Goal: Information Seeking & Learning: Learn about a topic

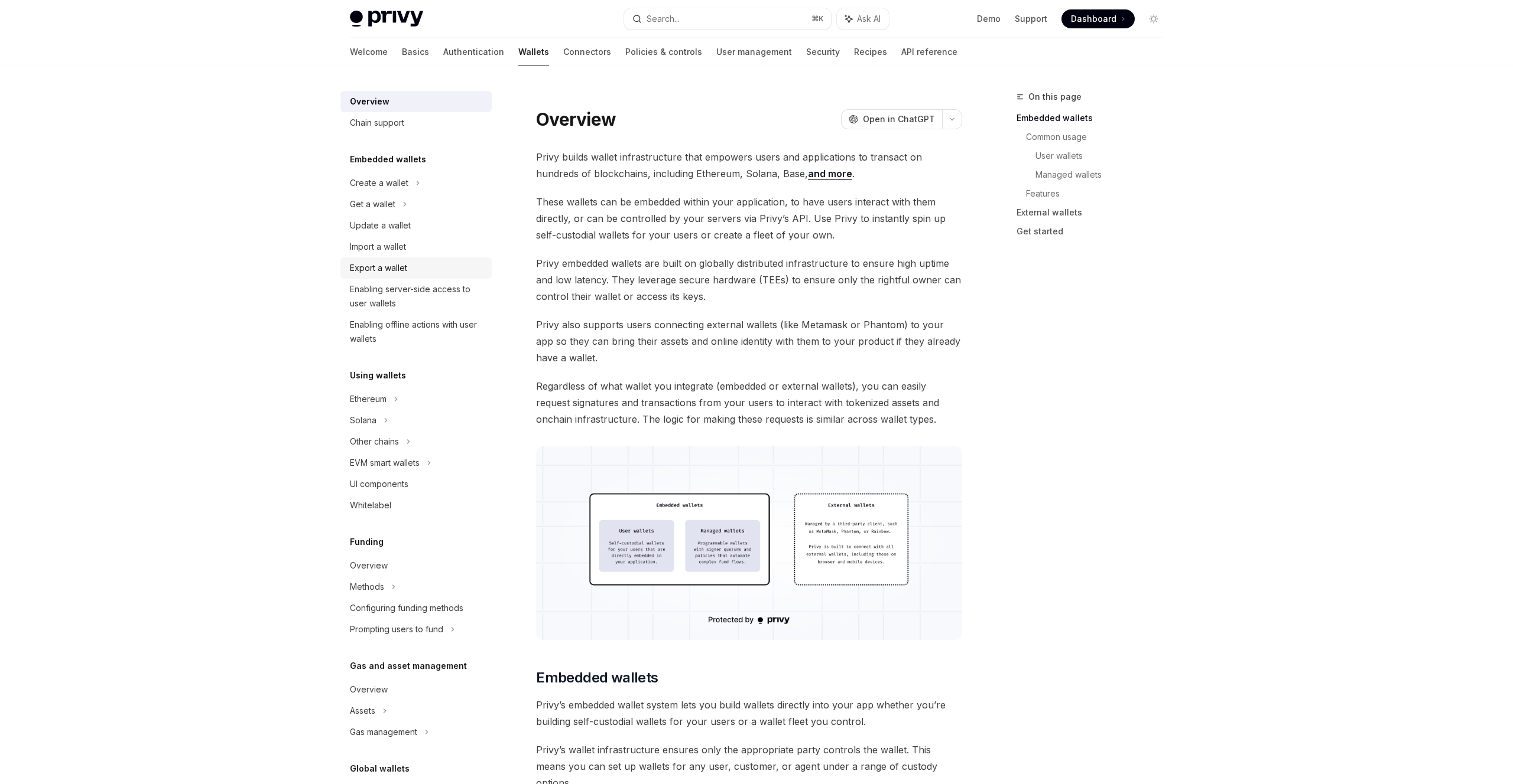
click at [400, 265] on div "Export a wallet" at bounding box center [379, 268] width 58 height 14
type textarea "*"
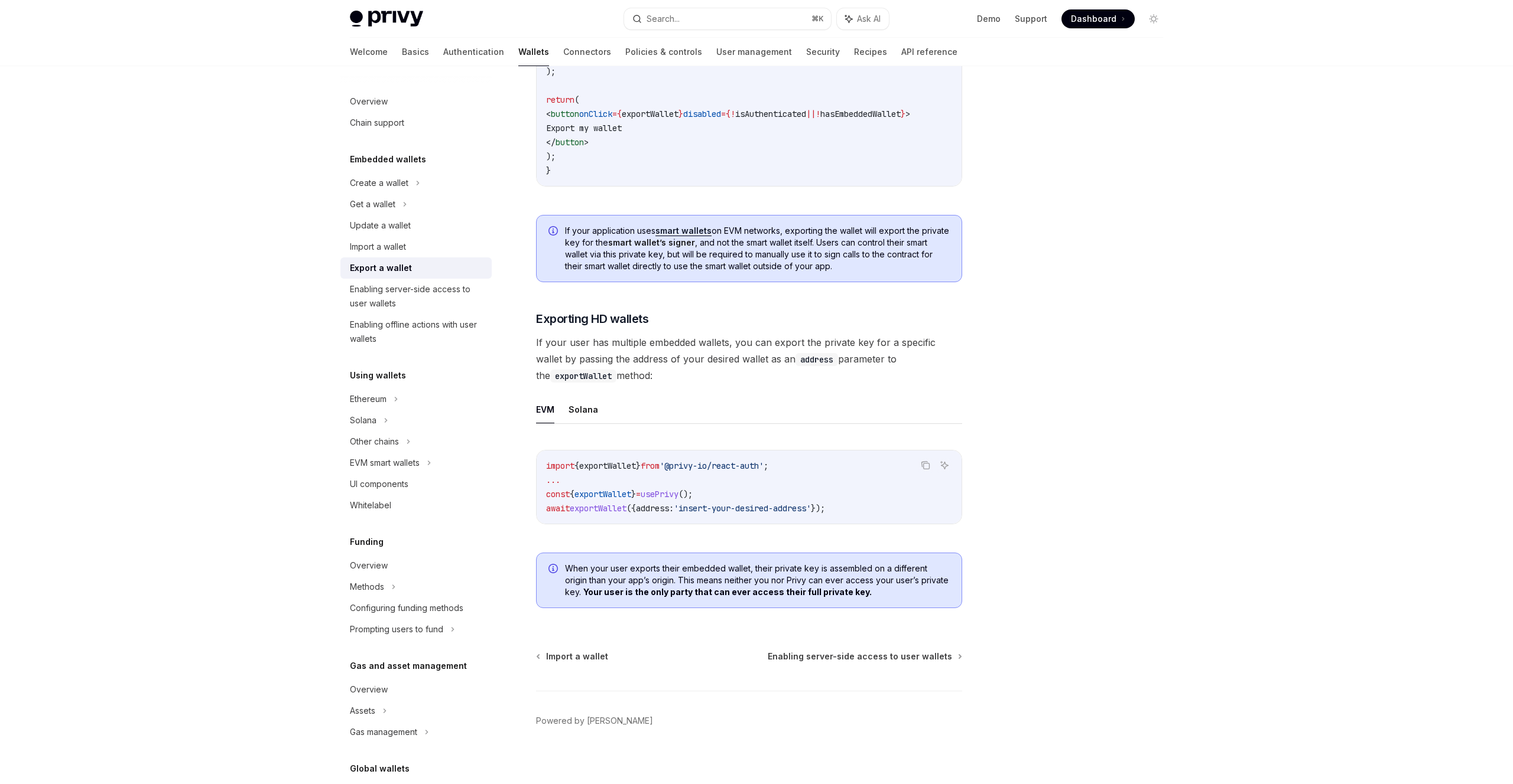
scroll to position [838, 0]
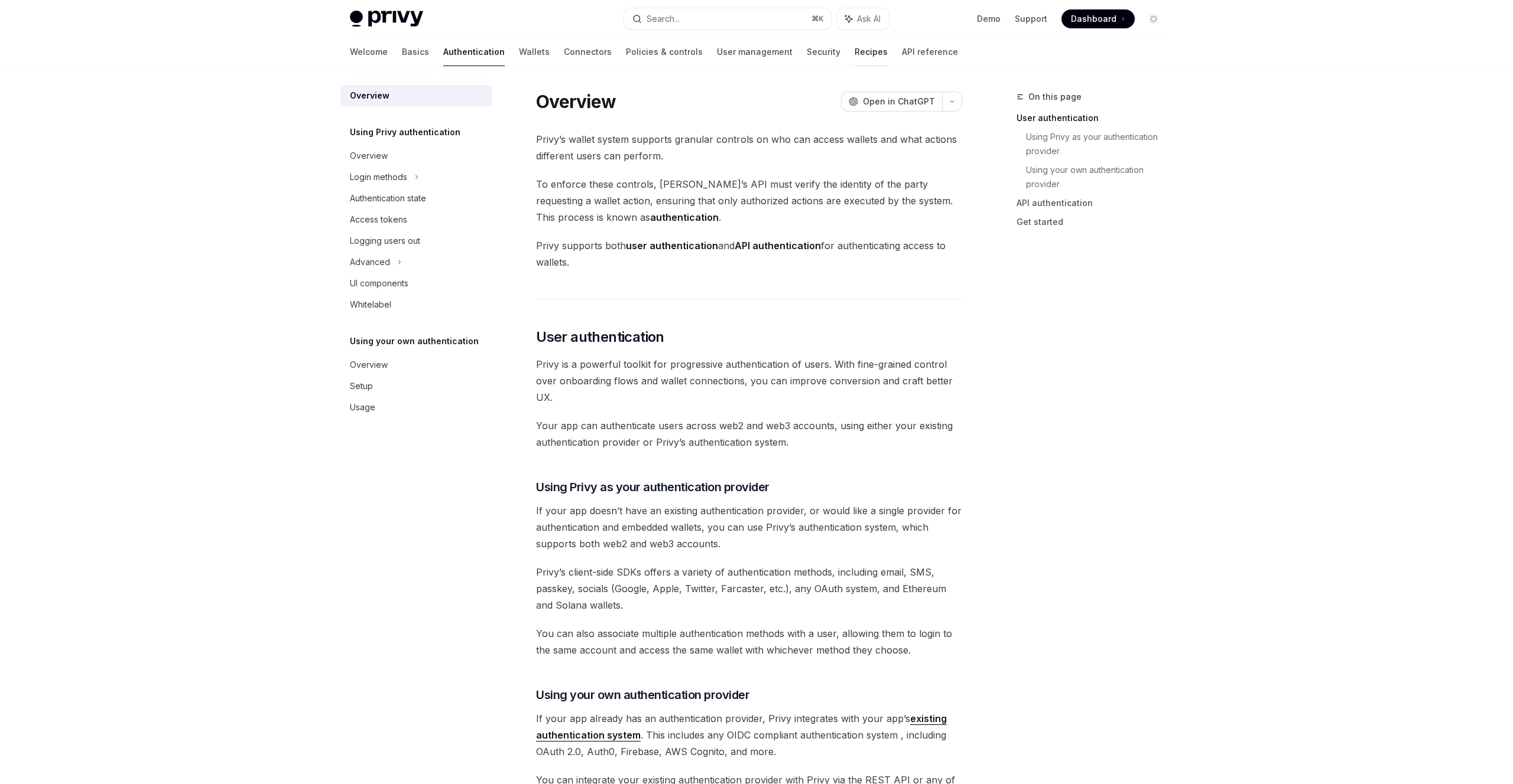
click at [855, 45] on link "Recipes" at bounding box center [871, 52] width 33 height 29
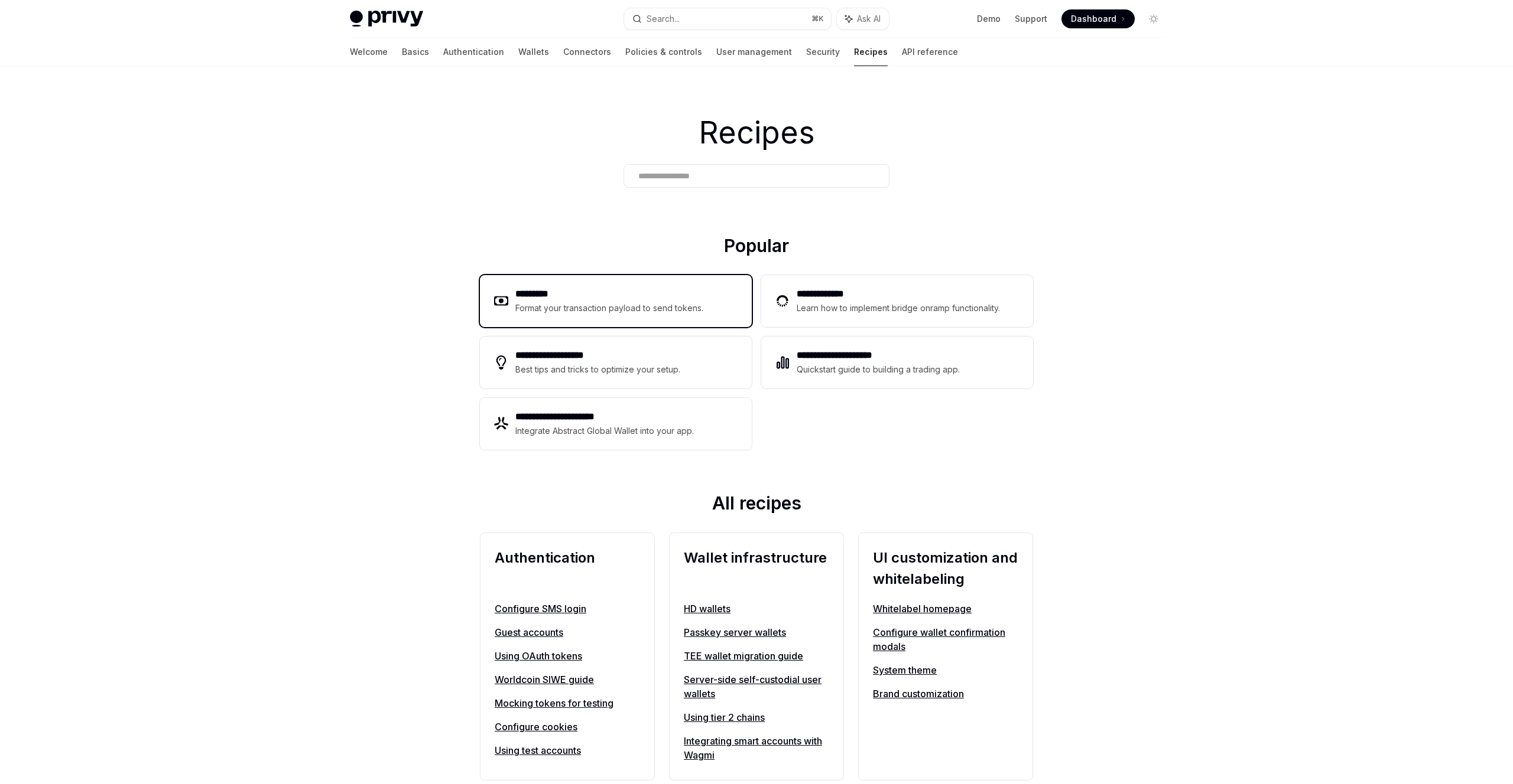
click at [537, 314] on div "Format your transaction payload to send tokens." at bounding box center [610, 308] width 188 height 14
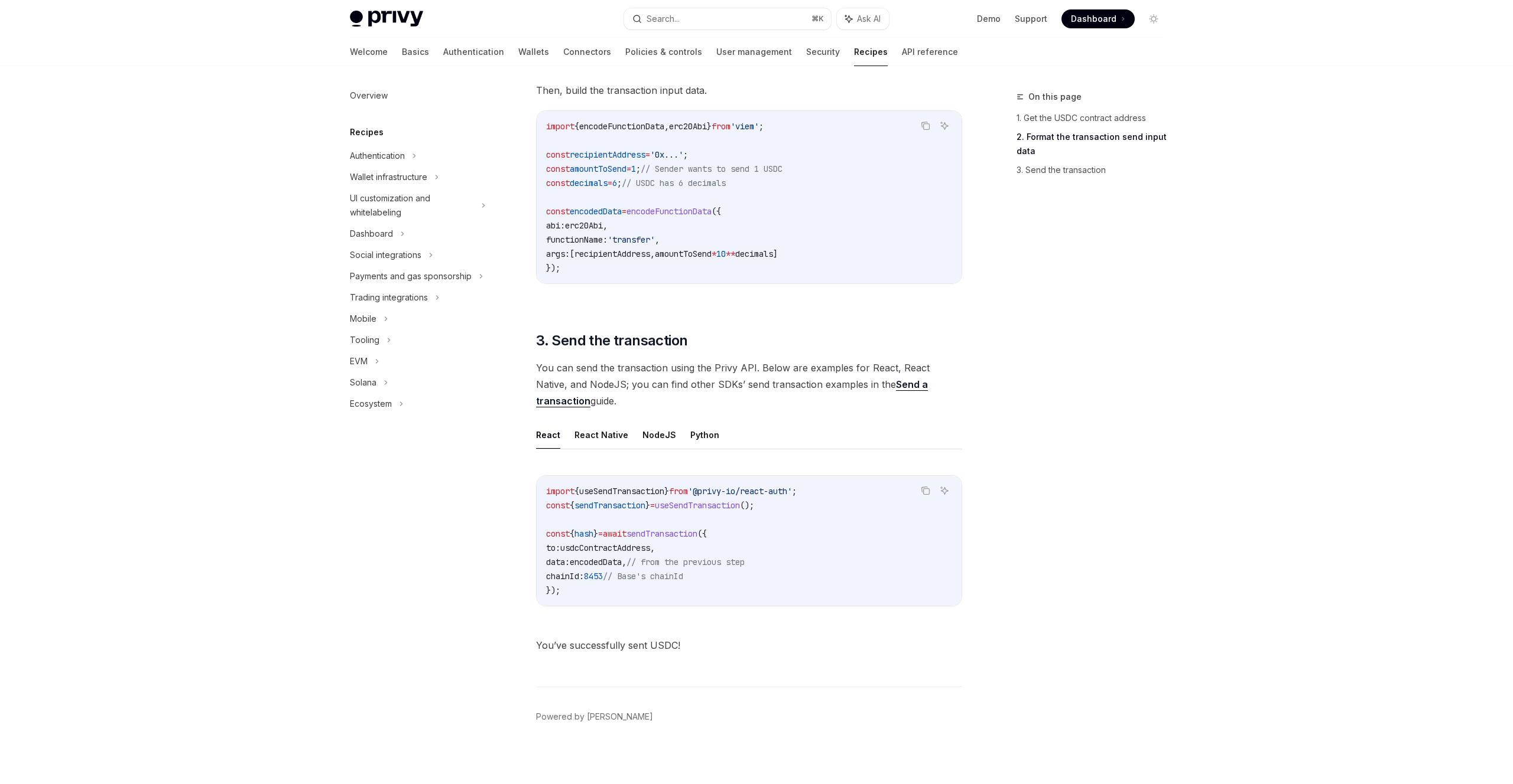
scroll to position [622, 0]
click at [402, 54] on link "Basics" at bounding box center [414, 52] width 27 height 29
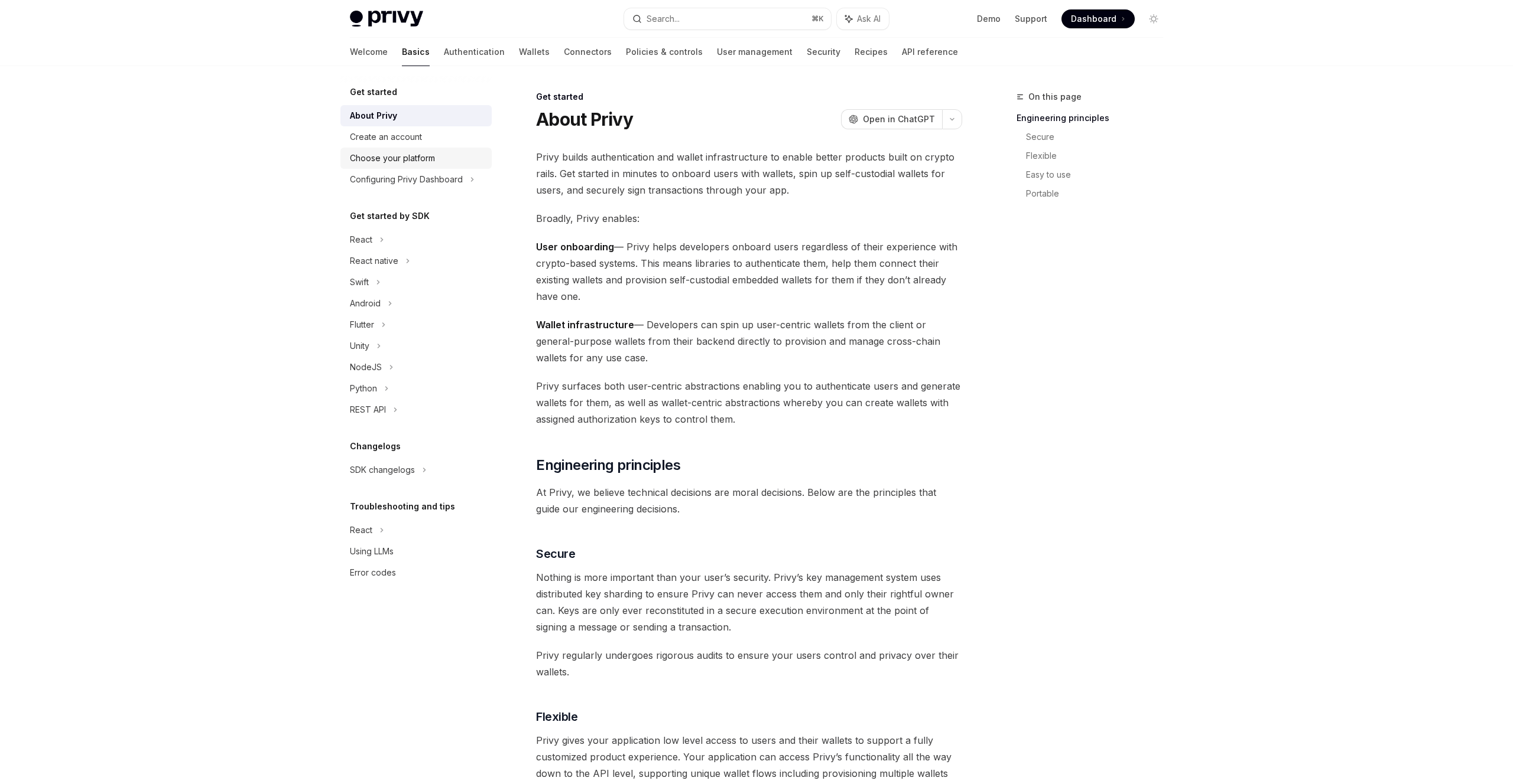
click at [390, 156] on div "Choose your platform" at bounding box center [393, 159] width 85 height 14
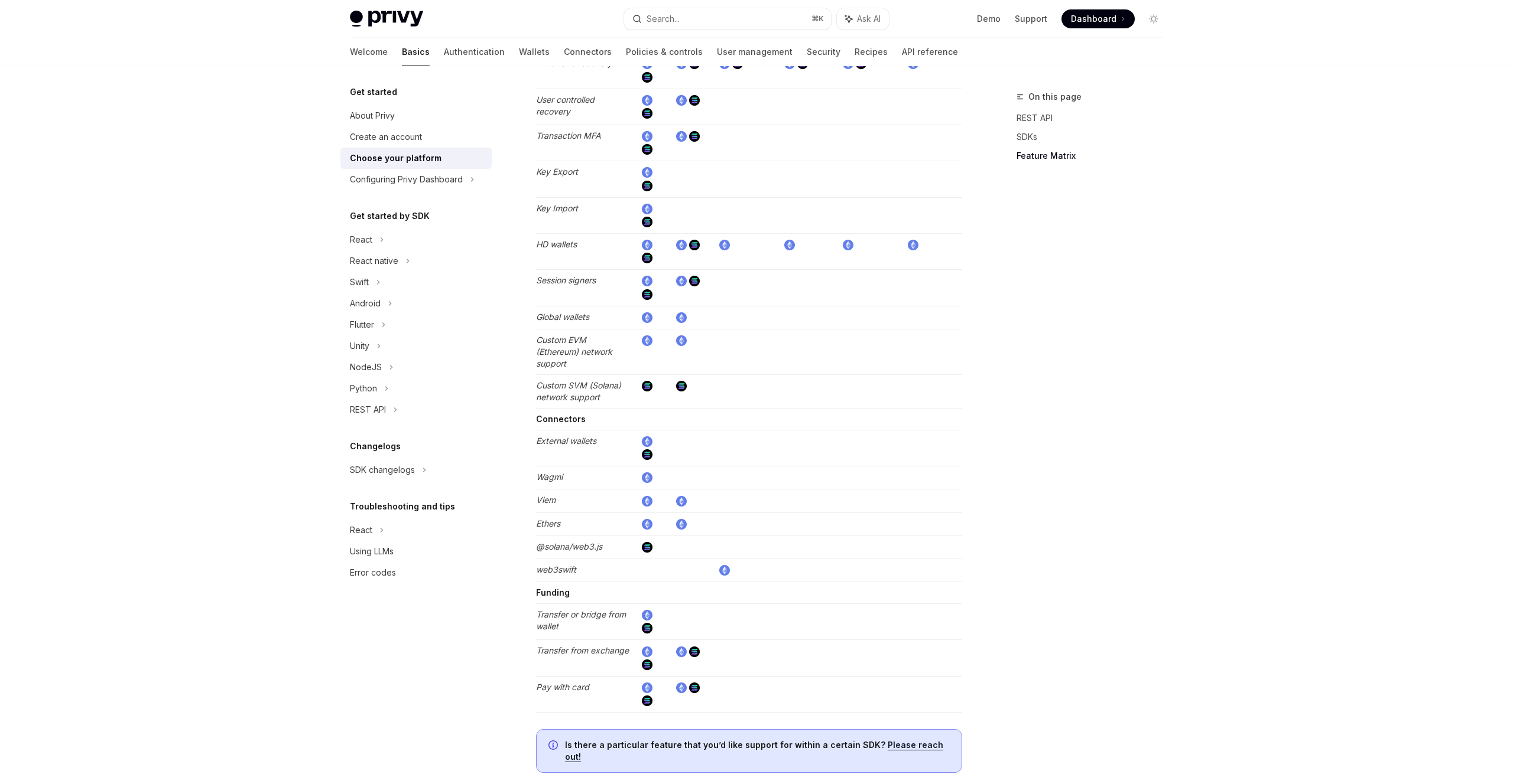
scroll to position [1923, 0]
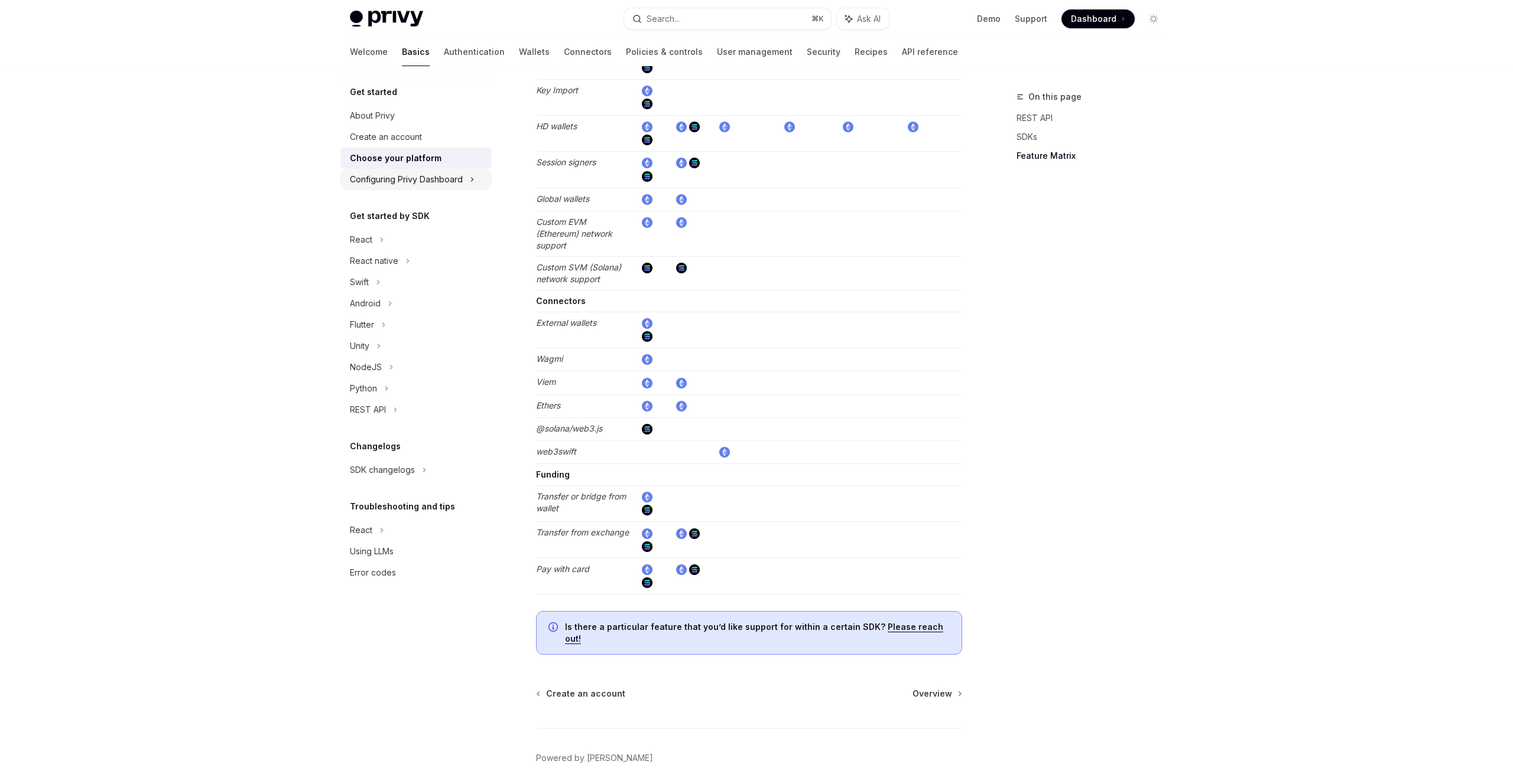
click at [432, 182] on div "Configuring Privy Dashboard" at bounding box center [407, 179] width 113 height 14
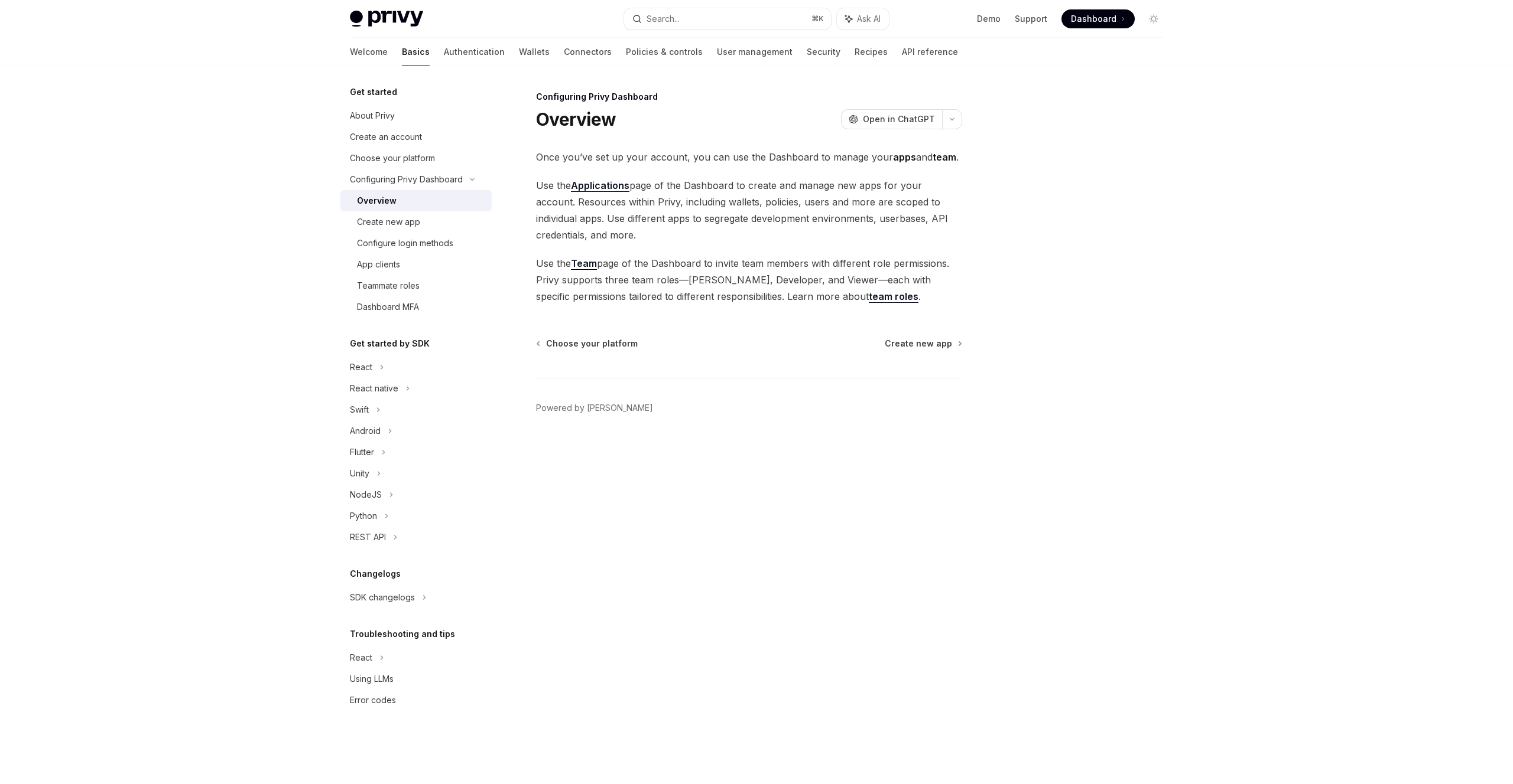
click at [995, 25] on ul "Demo Support Dashboard Dashboard" at bounding box center [1055, 19] width 158 height 19
click at [996, 22] on link "Demo" at bounding box center [989, 19] width 24 height 12
click at [519, 52] on link "Wallets" at bounding box center [533, 52] width 31 height 29
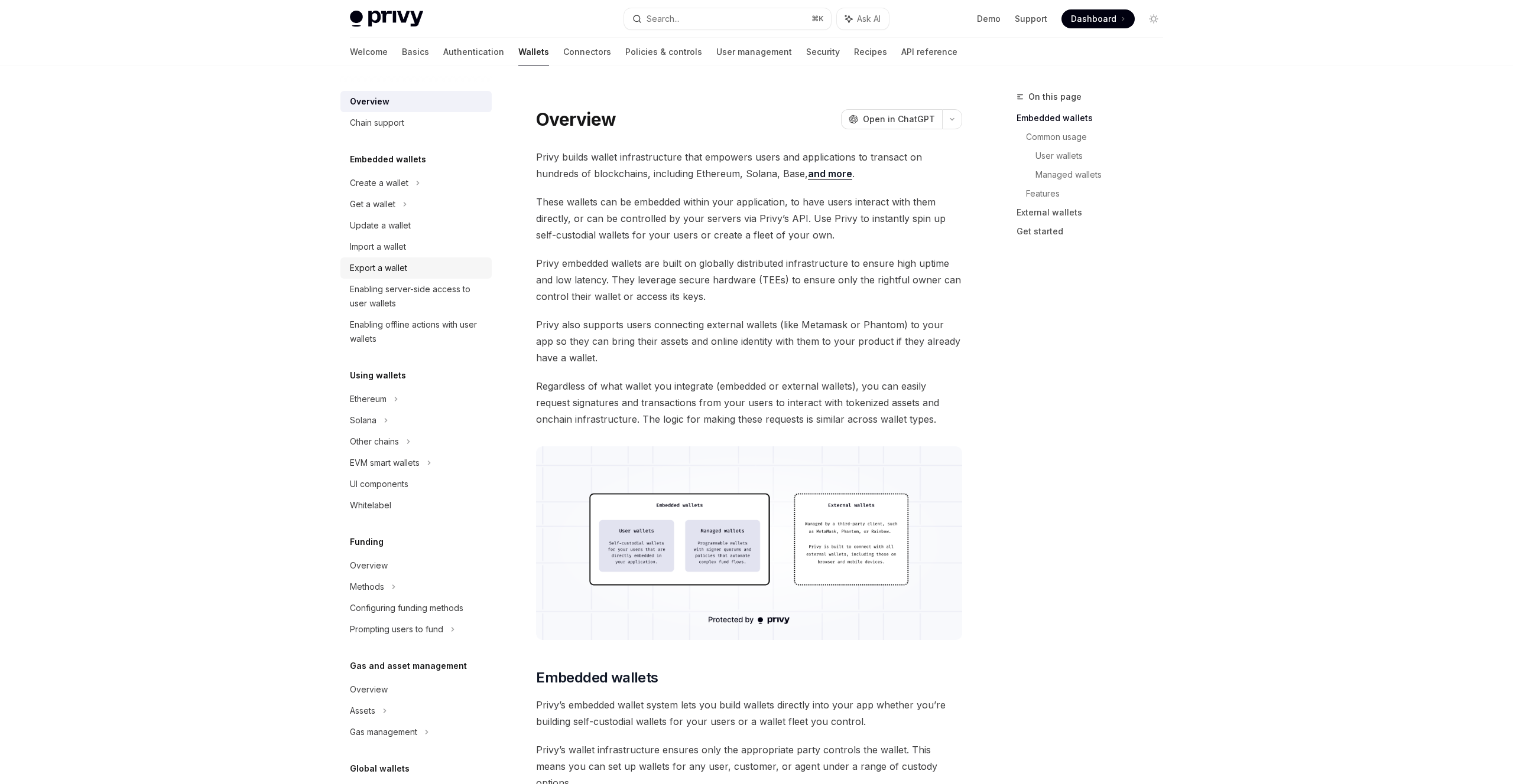
click at [380, 263] on div "Export a wallet" at bounding box center [379, 268] width 58 height 14
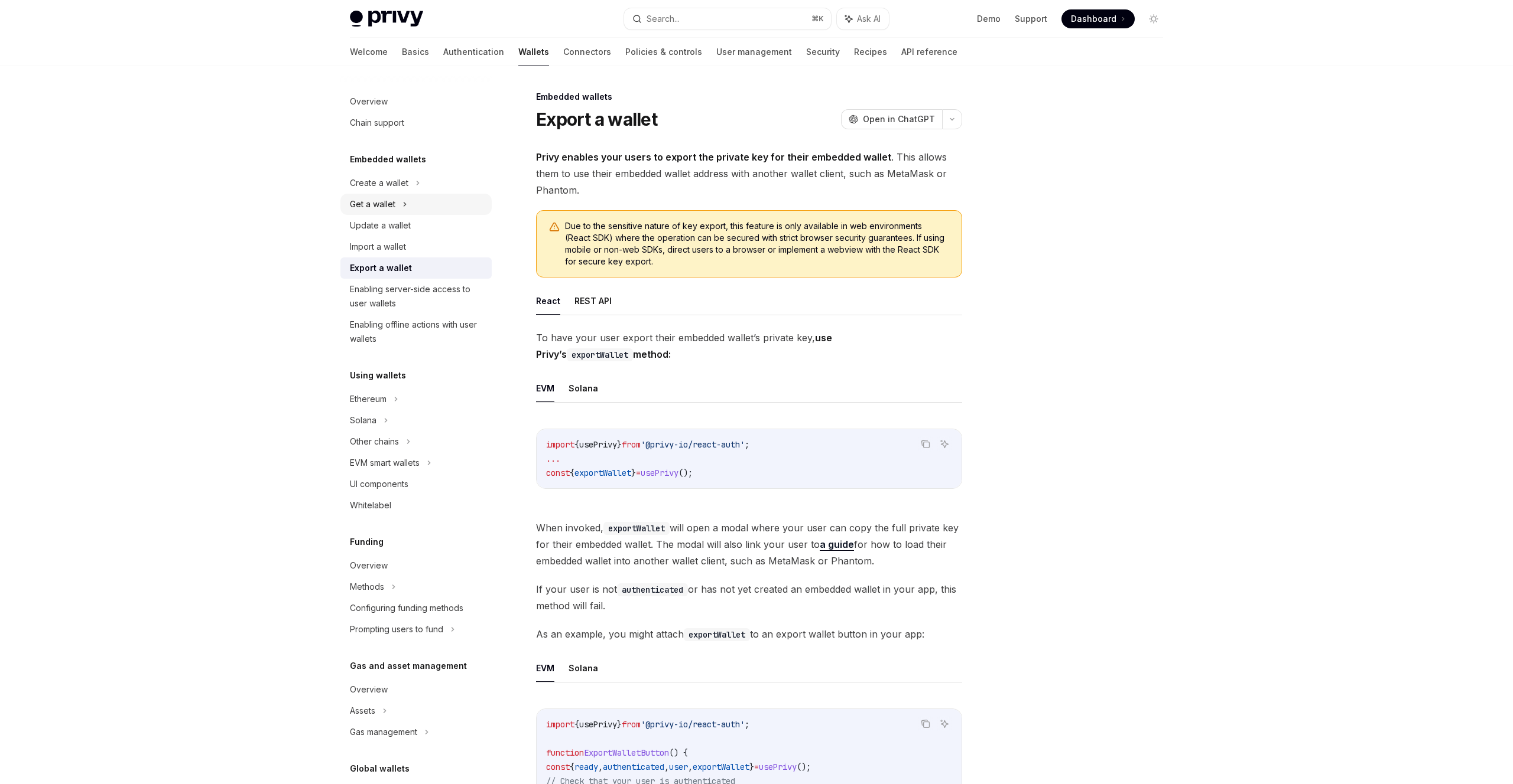
click at [384, 204] on div "Get a wallet" at bounding box center [373, 204] width 46 height 14
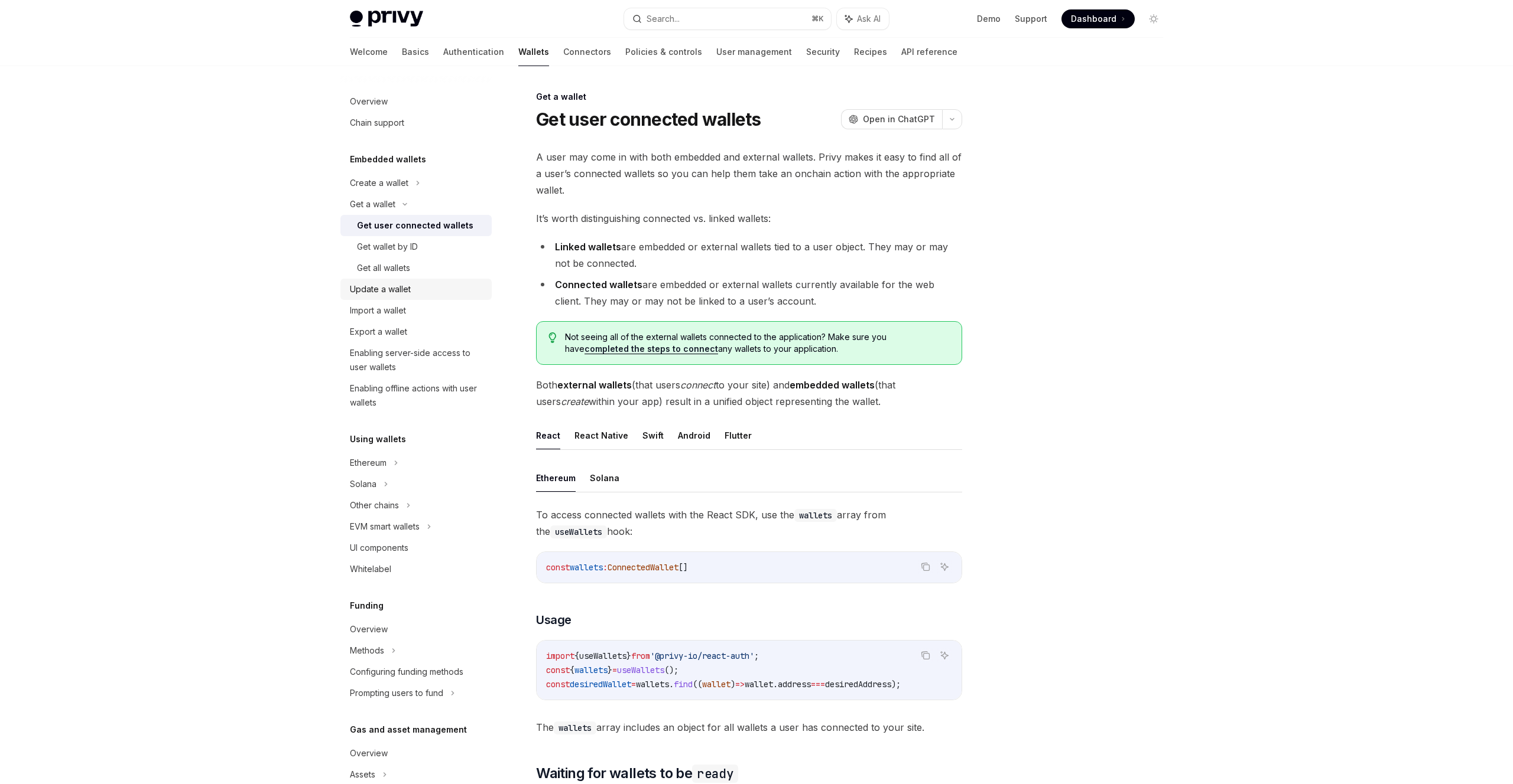
click at [380, 291] on div "Update a wallet" at bounding box center [380, 289] width 60 height 14
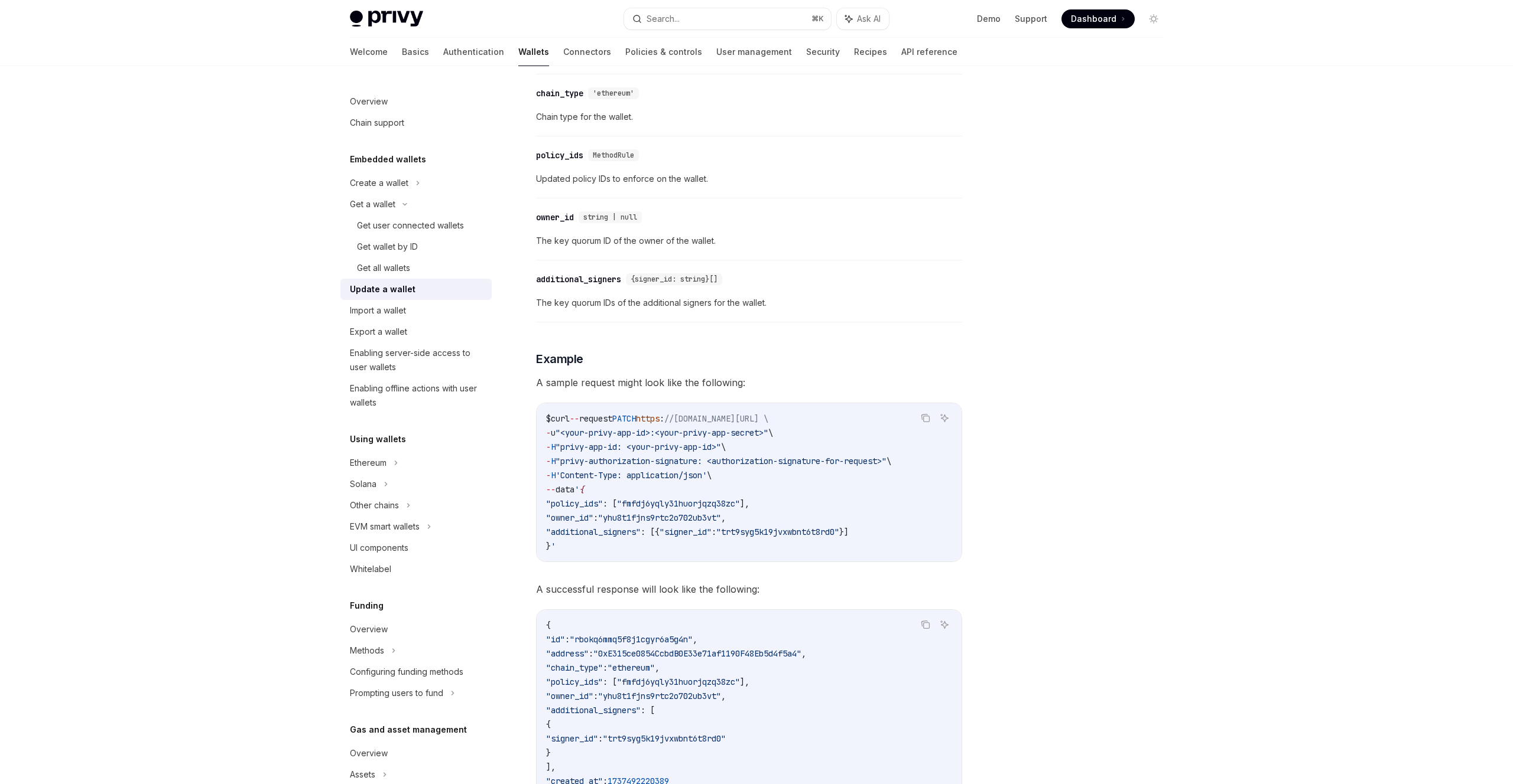
scroll to position [936, 0]
click at [466, 344] on link "Enabling server-side access to user wallets" at bounding box center [415, 361] width 152 height 36
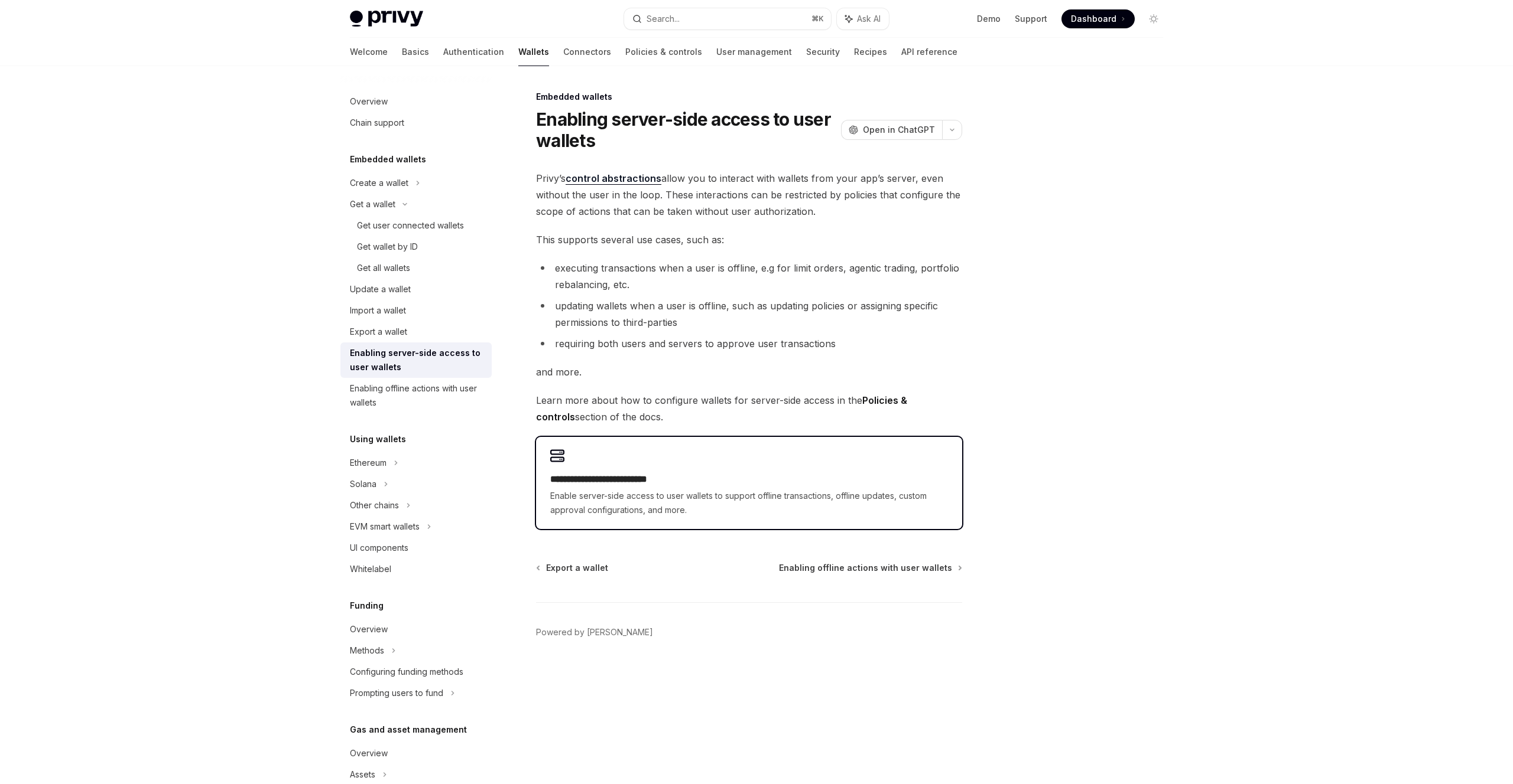
click at [612, 465] on div "**********" at bounding box center [750, 483] width 426 height 92
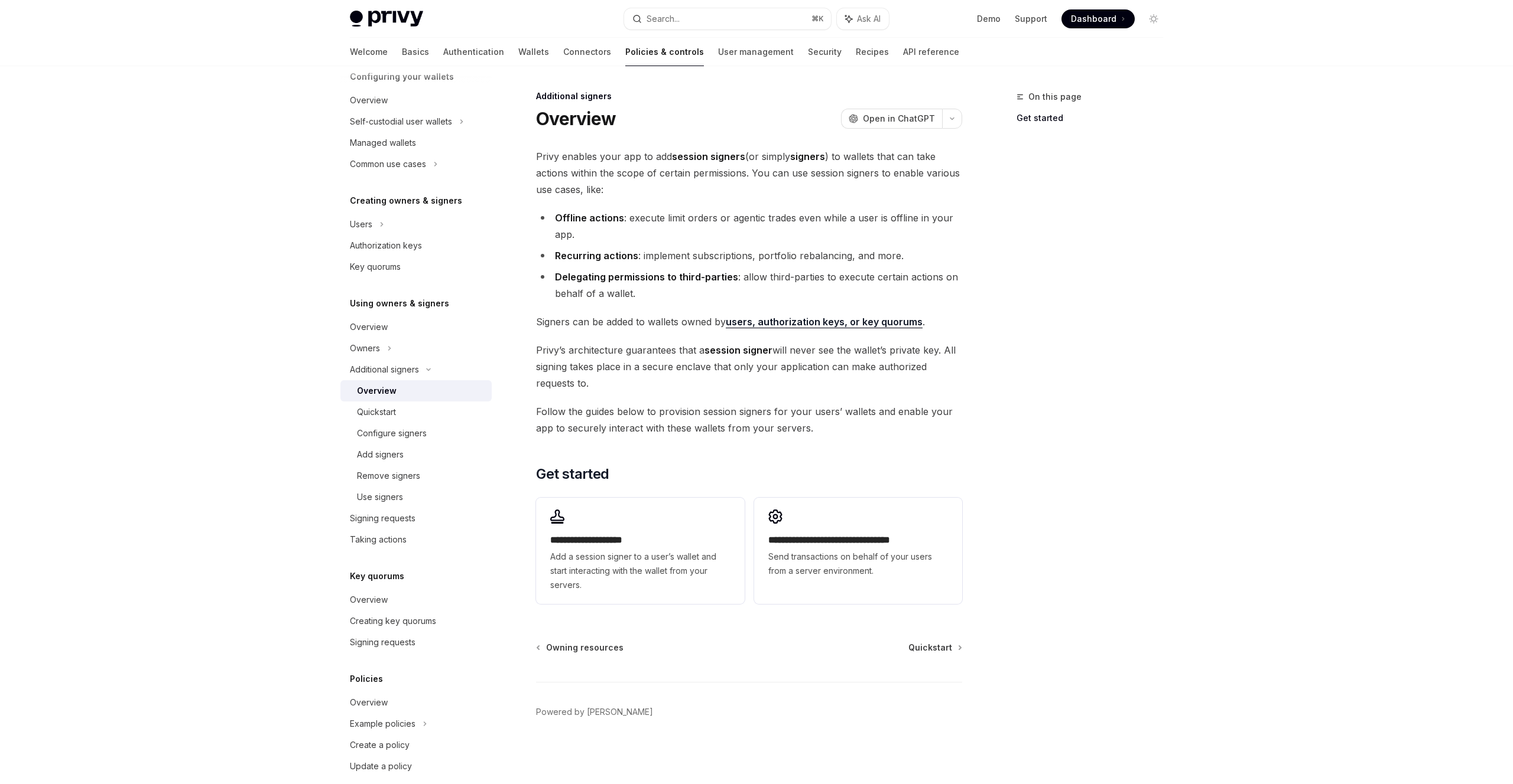
scroll to position [139, 0]
click at [519, 51] on link "Wallets" at bounding box center [533, 52] width 31 height 29
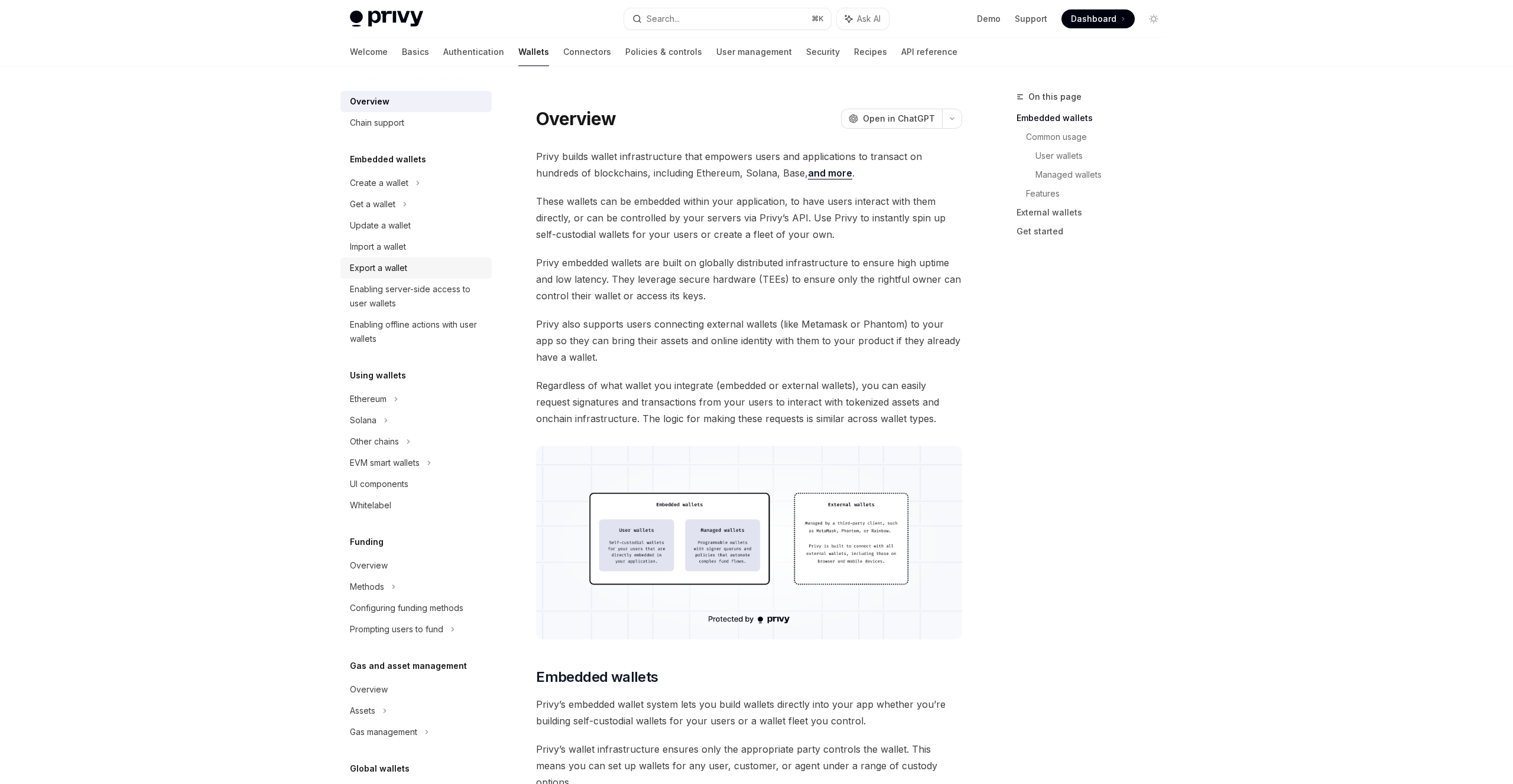
click at [395, 275] on div "Export a wallet" at bounding box center [379, 268] width 58 height 14
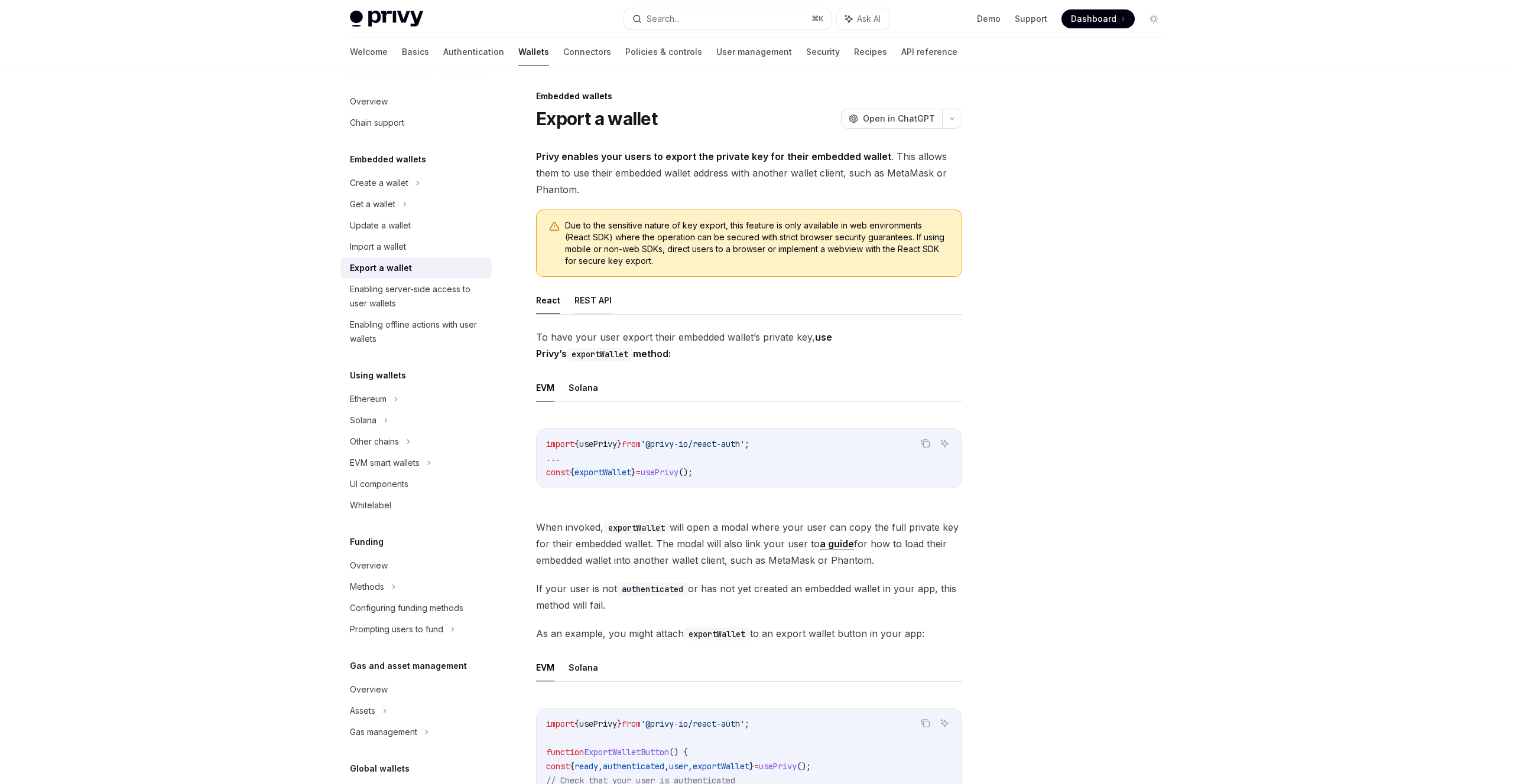
click at [581, 302] on button "REST API" at bounding box center [593, 300] width 38 height 28
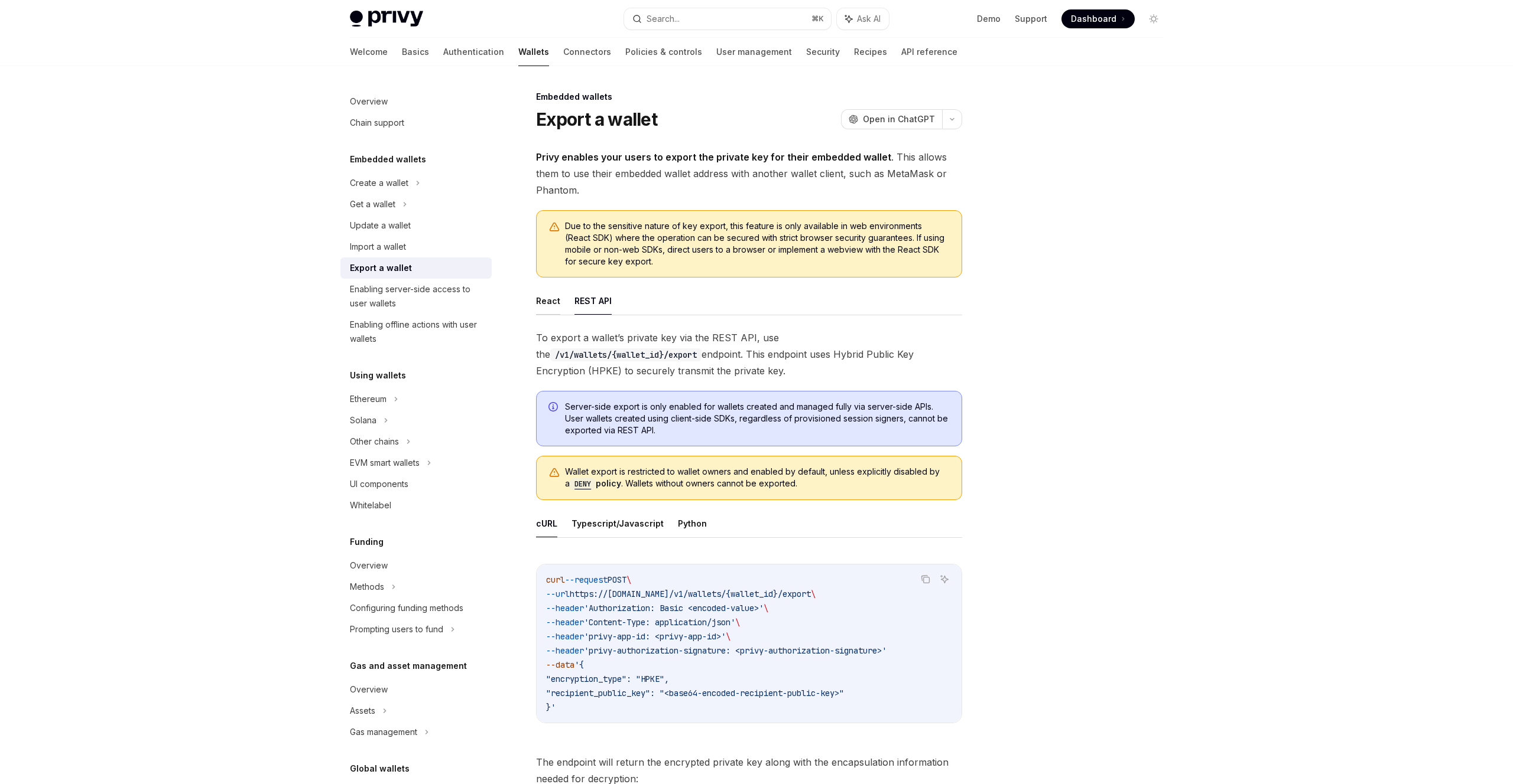
click at [537, 300] on button "React" at bounding box center [548, 301] width 24 height 28
type textarea "*"
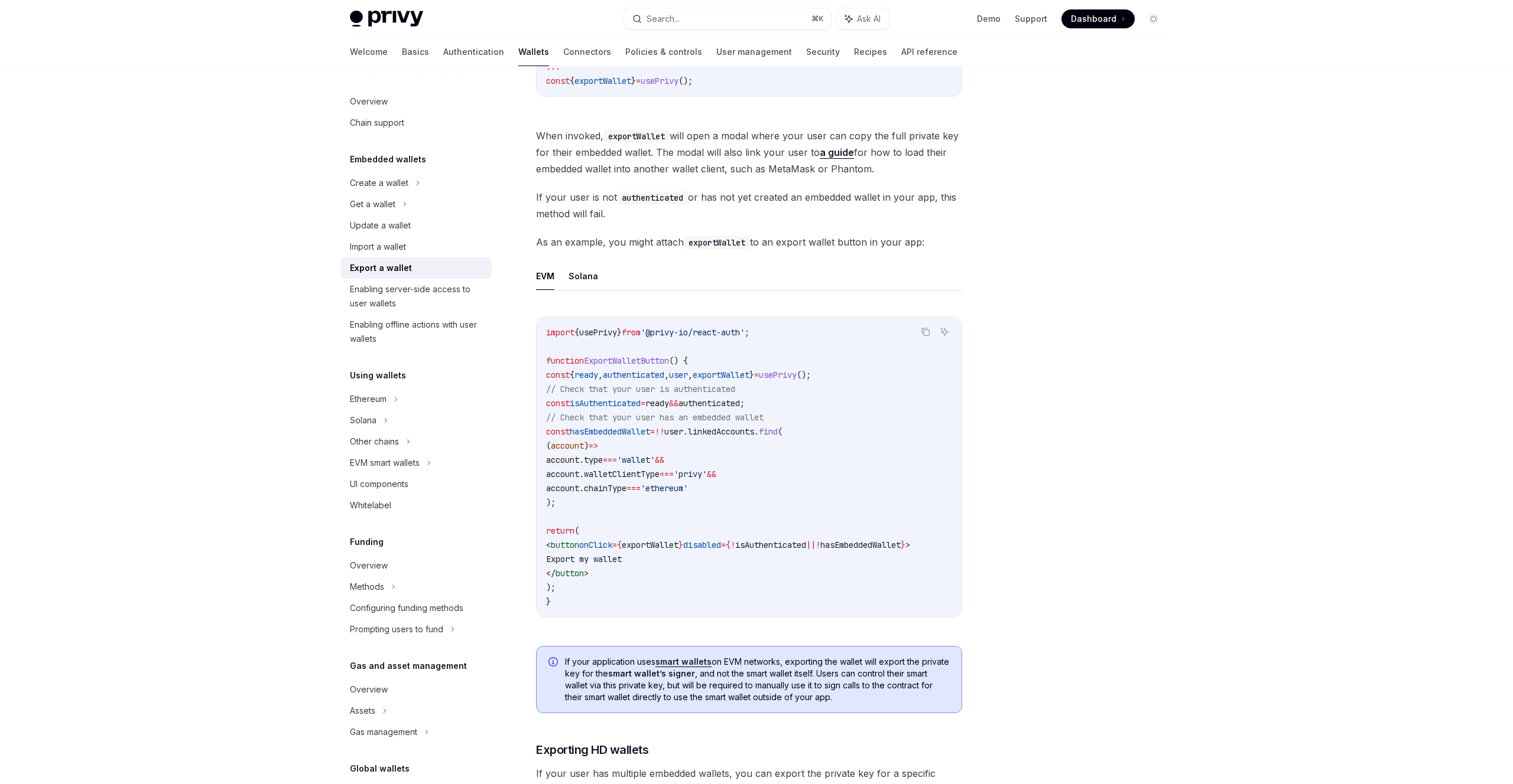
scroll to position [376, 0]
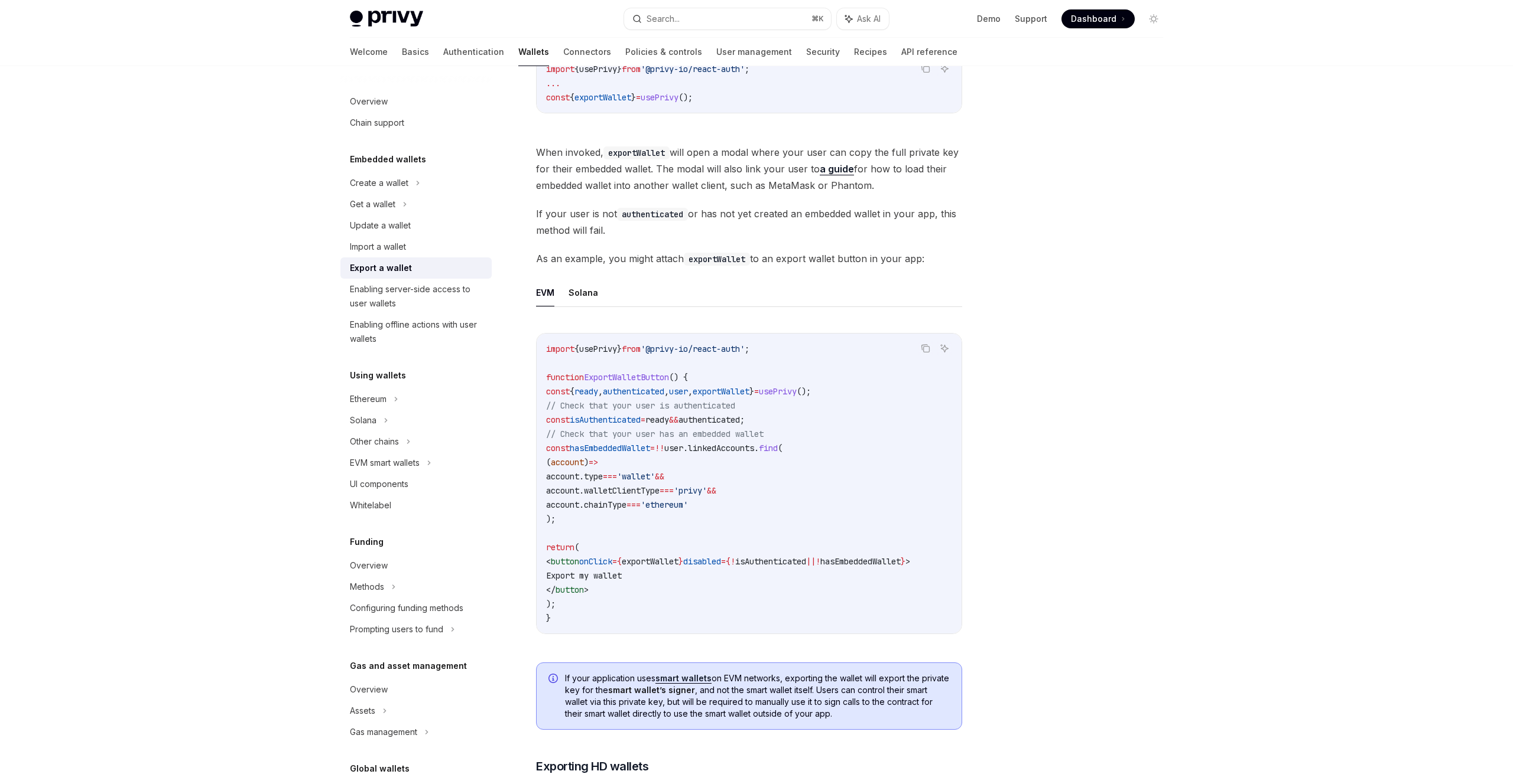
click at [836, 170] on link "a guide" at bounding box center [837, 168] width 35 height 13
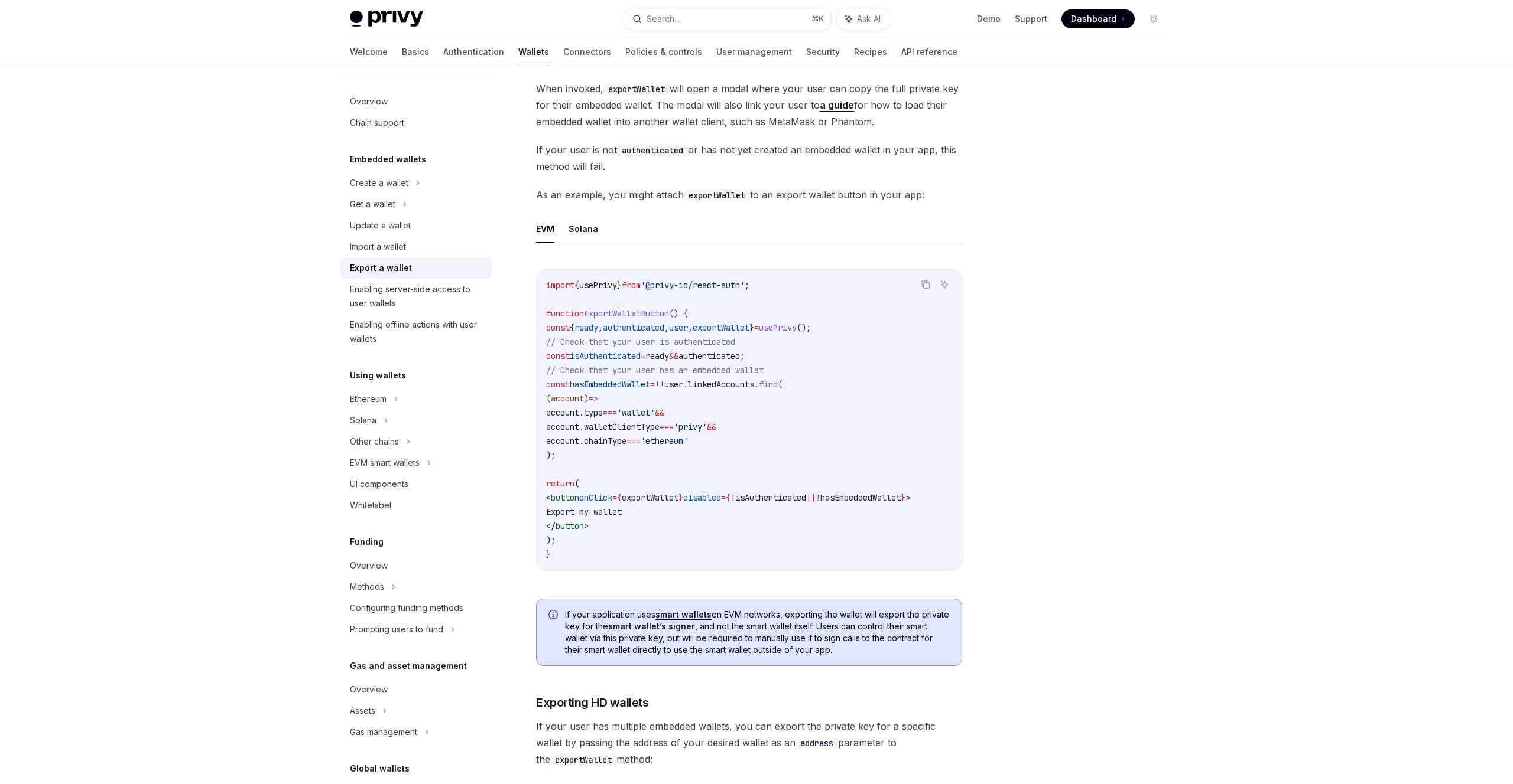
scroll to position [614, 0]
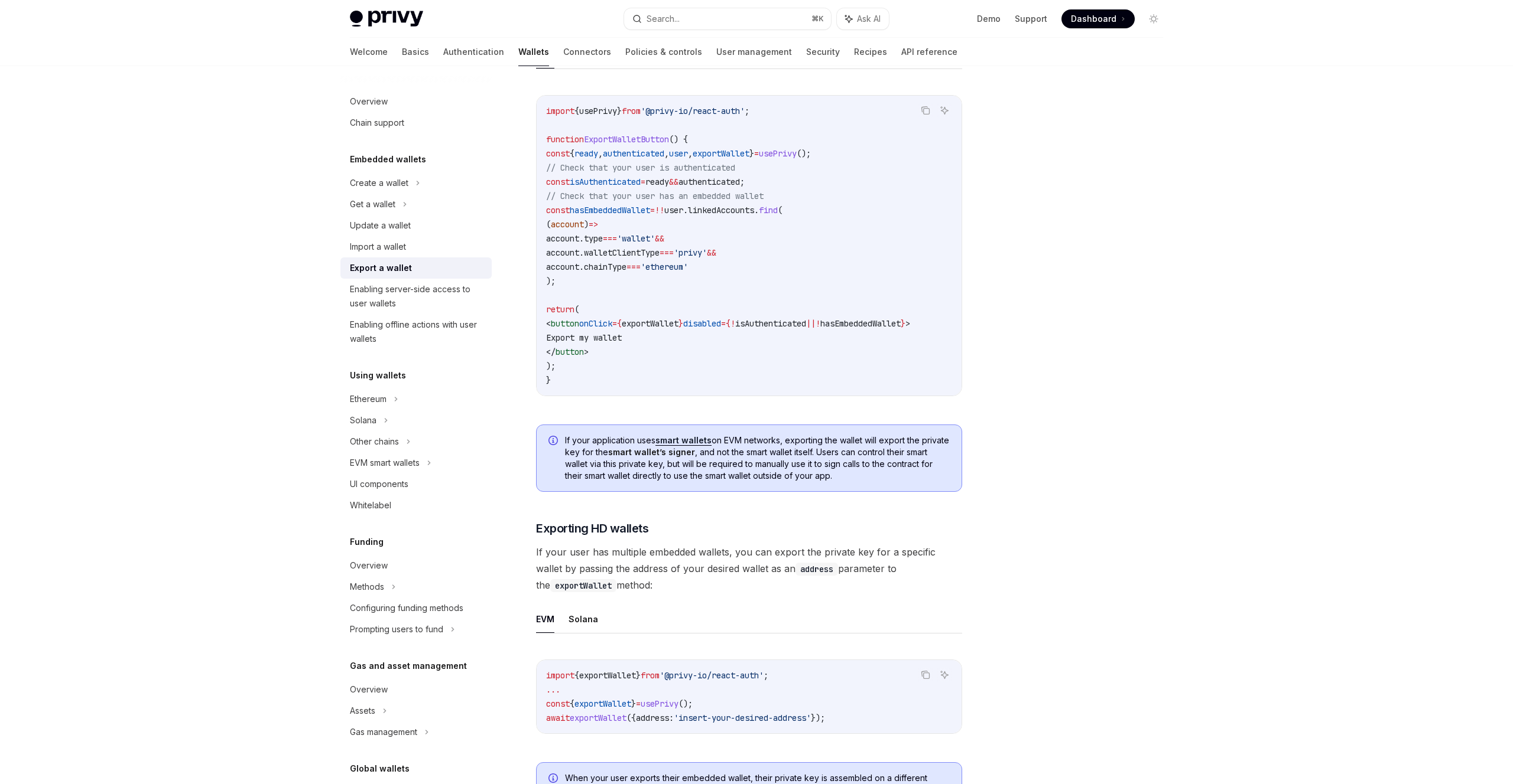
click at [1267, 212] on div "Privy Docs home page Search... ⌘ K Ask AI Demo Support Dashboard Dashboard Sear…" at bounding box center [756, 194] width 1513 height 1617
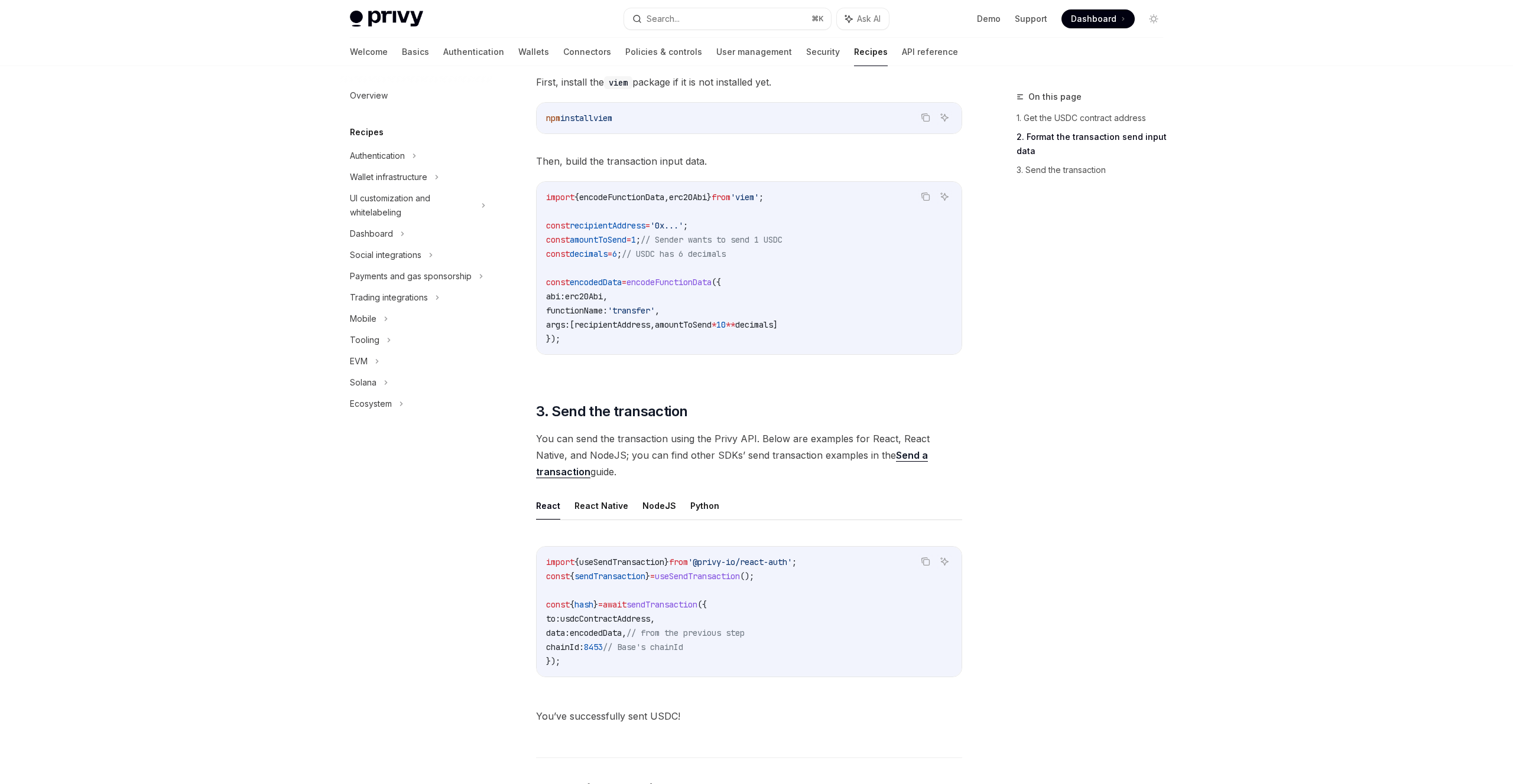
scroll to position [547, 0]
click at [650, 502] on button "NodeJS" at bounding box center [659, 505] width 34 height 28
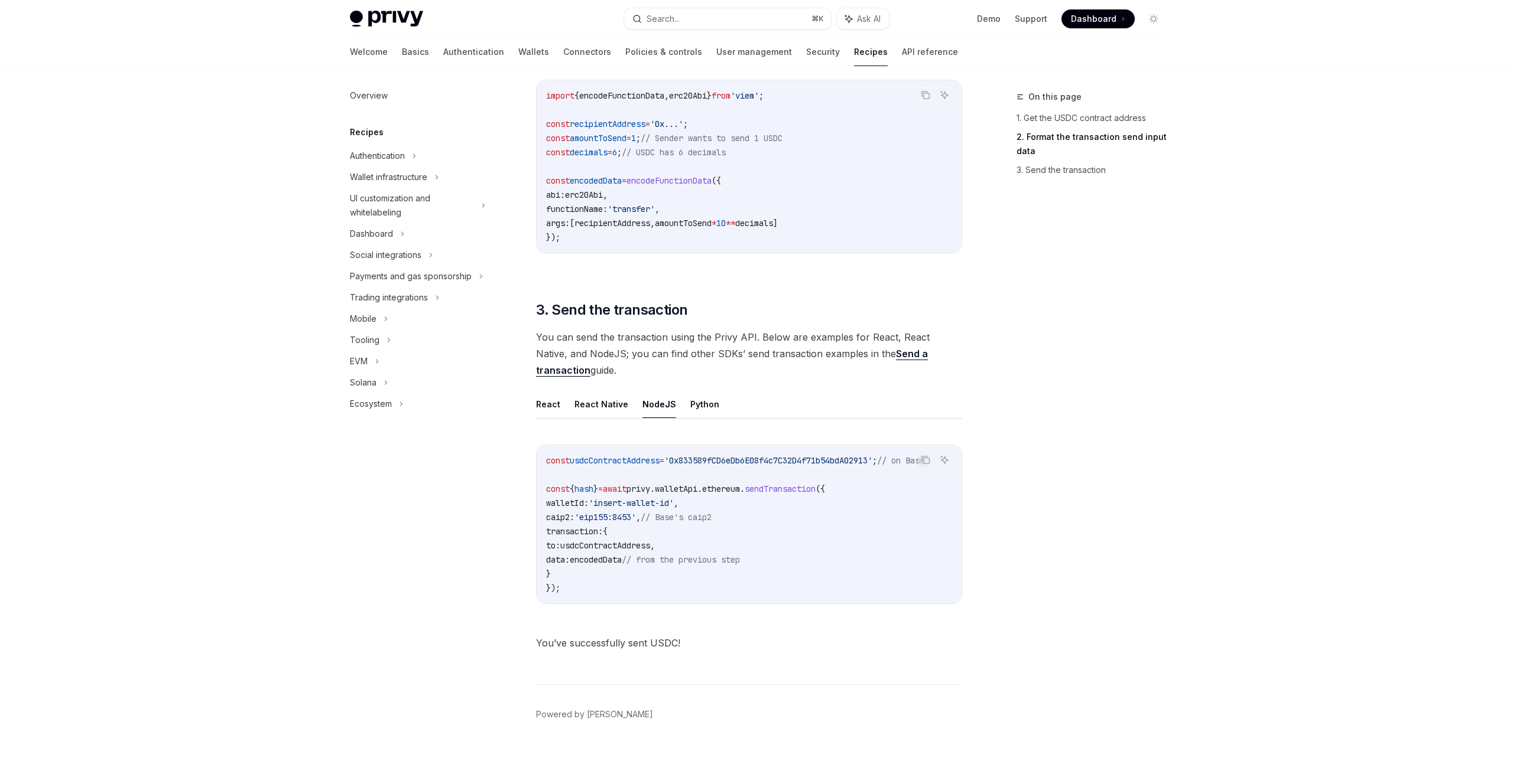
scroll to position [649, 0]
click at [556, 410] on button "React" at bounding box center [548, 403] width 24 height 28
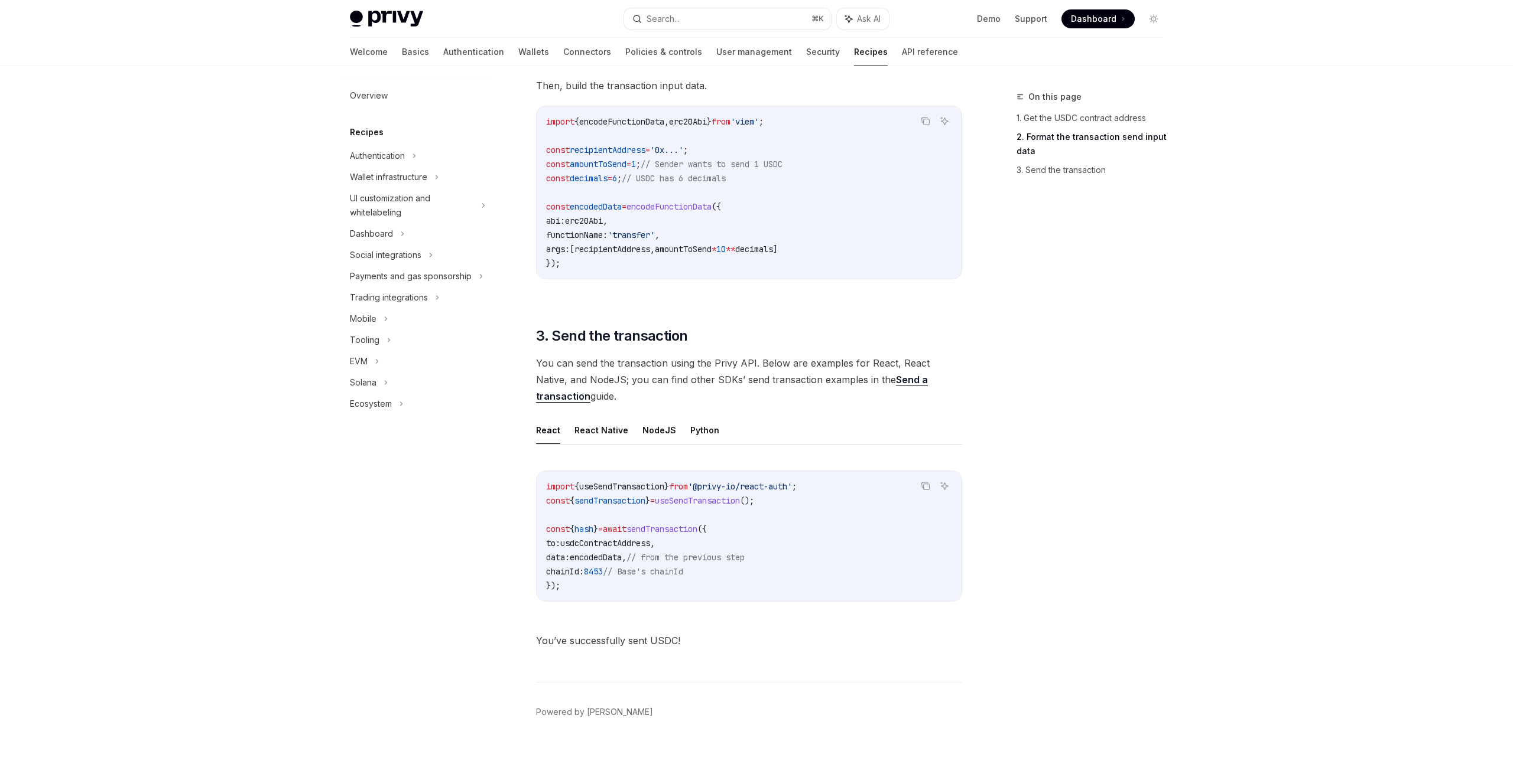
scroll to position [443, 0]
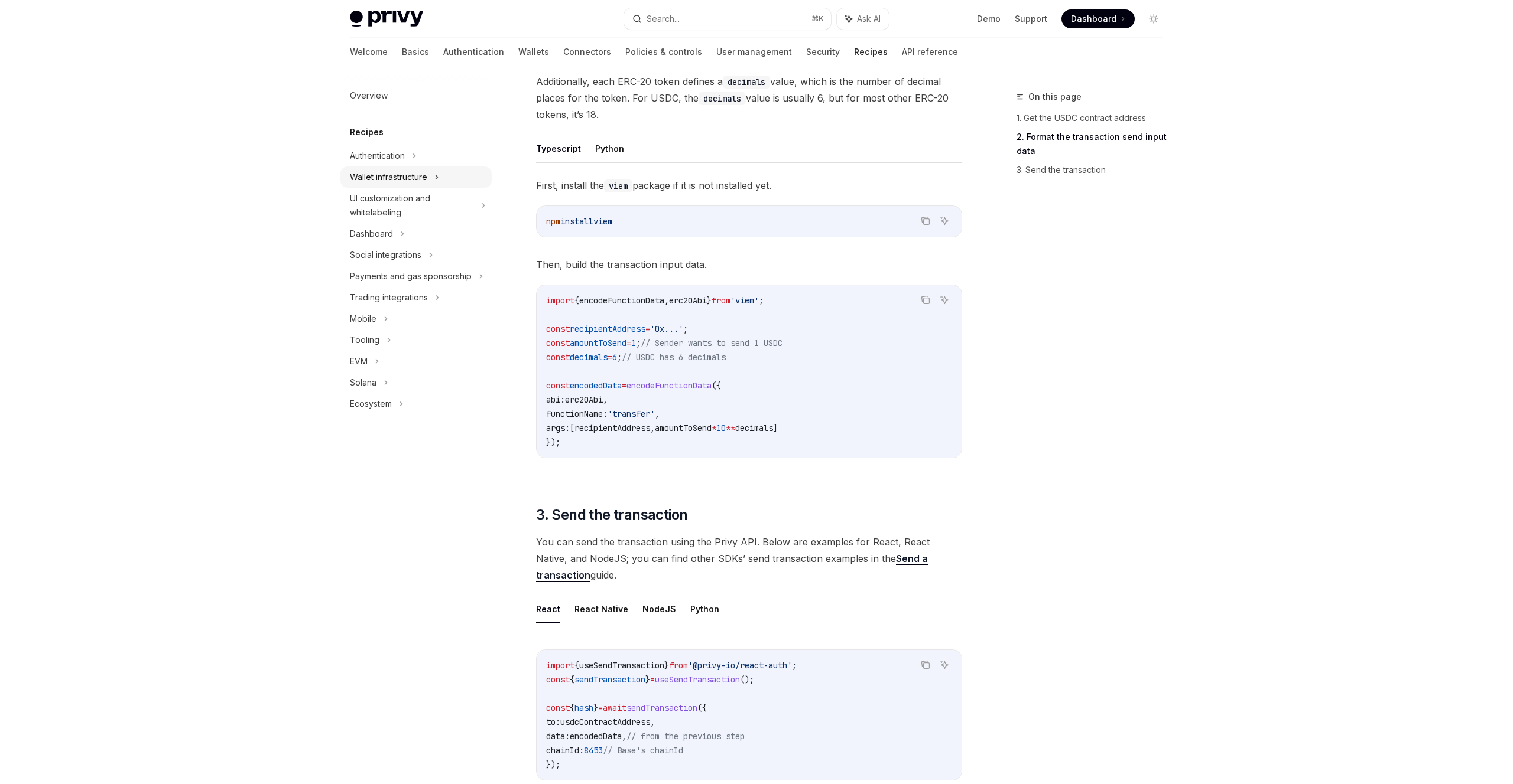
click at [401, 177] on div "Wallet infrastructure" at bounding box center [389, 177] width 77 height 14
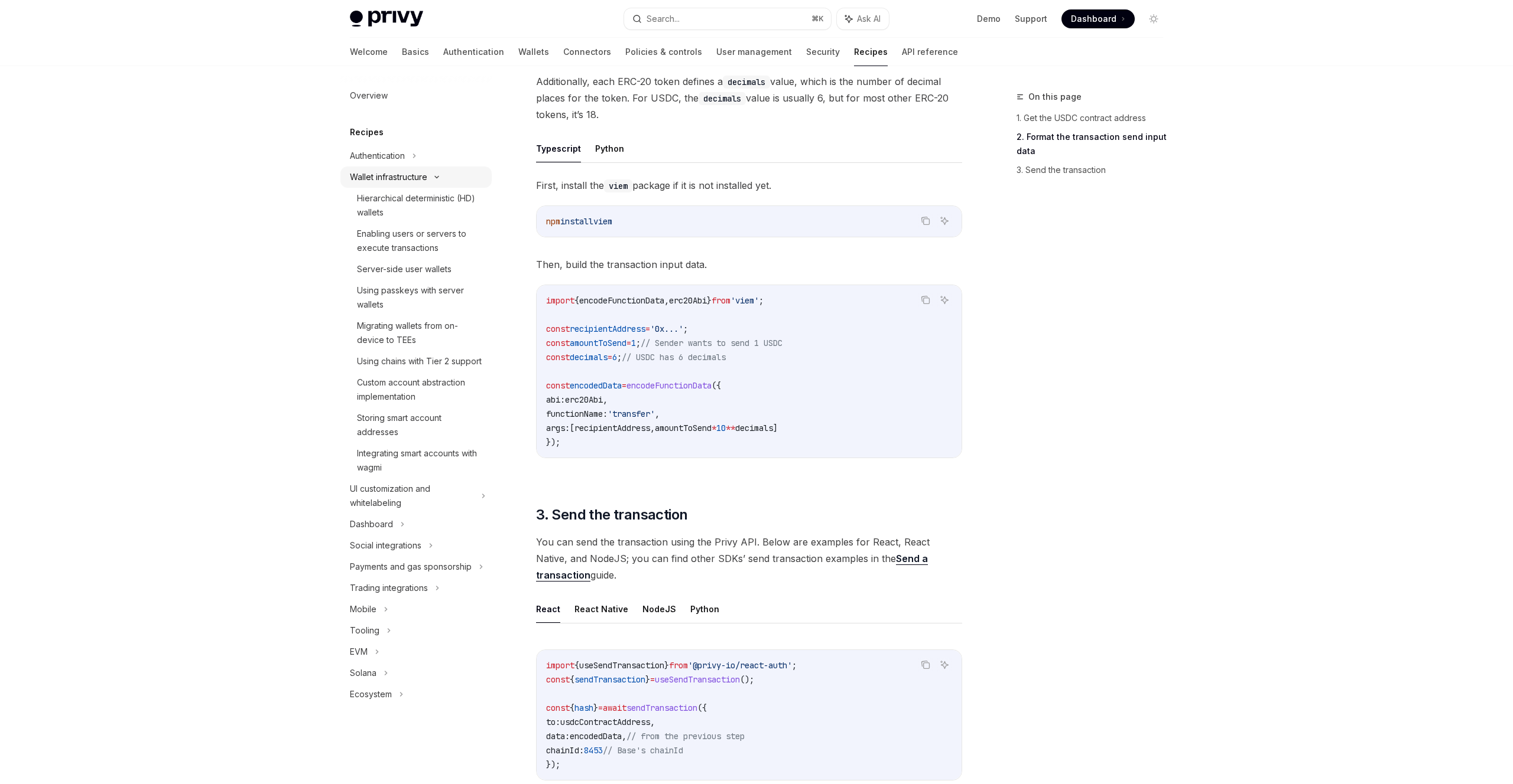
type textarea "*"
